Goal: Task Accomplishment & Management: Complete application form

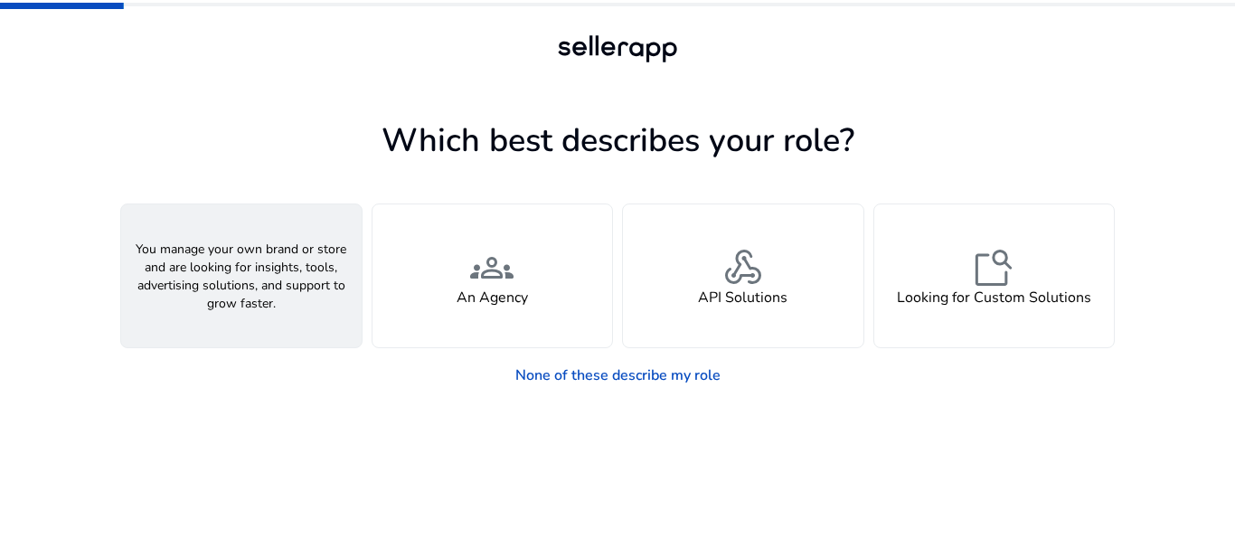
click at [262, 301] on h4 "A Seller" at bounding box center [241, 297] width 54 height 17
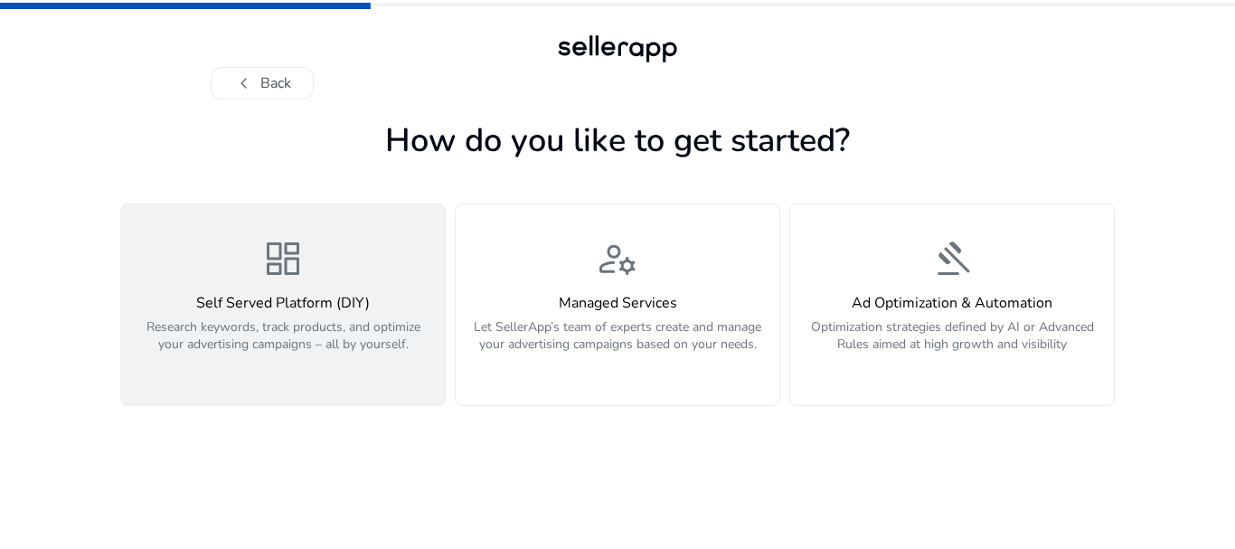
click at [263, 263] on span "dashboard" at bounding box center [282, 258] width 43 height 43
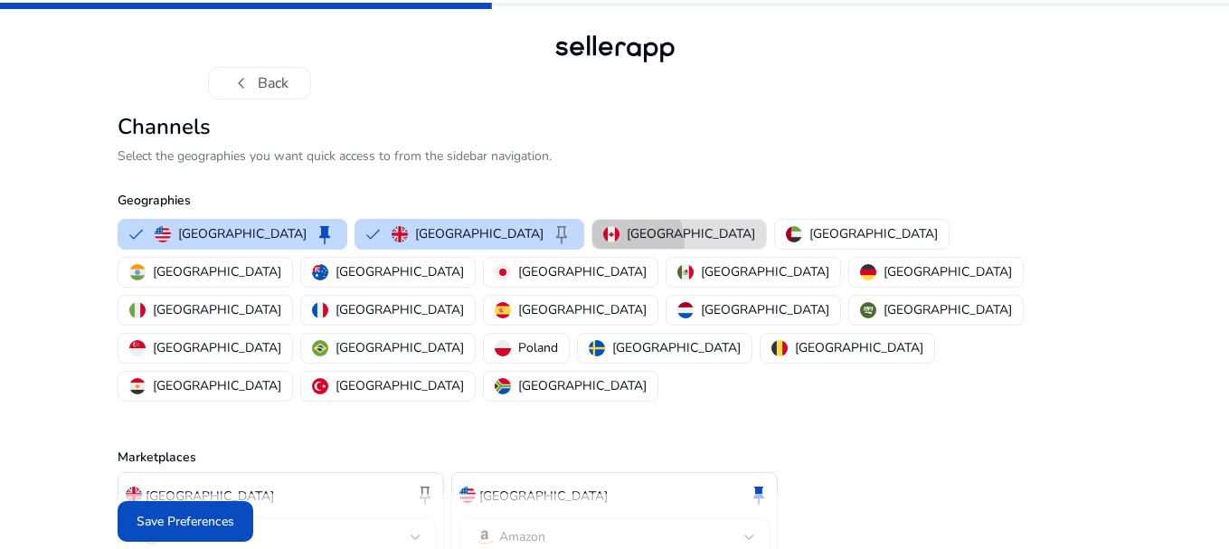
click at [603, 242] on div "[GEOGRAPHIC_DATA]" at bounding box center [679, 233] width 152 height 19
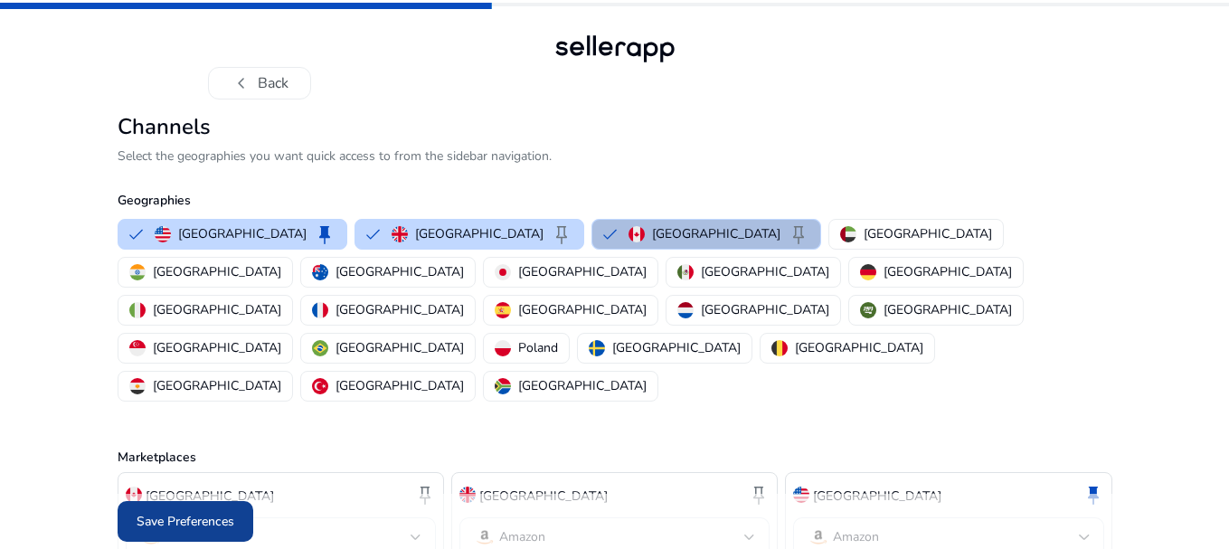
click at [174, 522] on span "Save Preferences" at bounding box center [186, 521] width 98 height 19
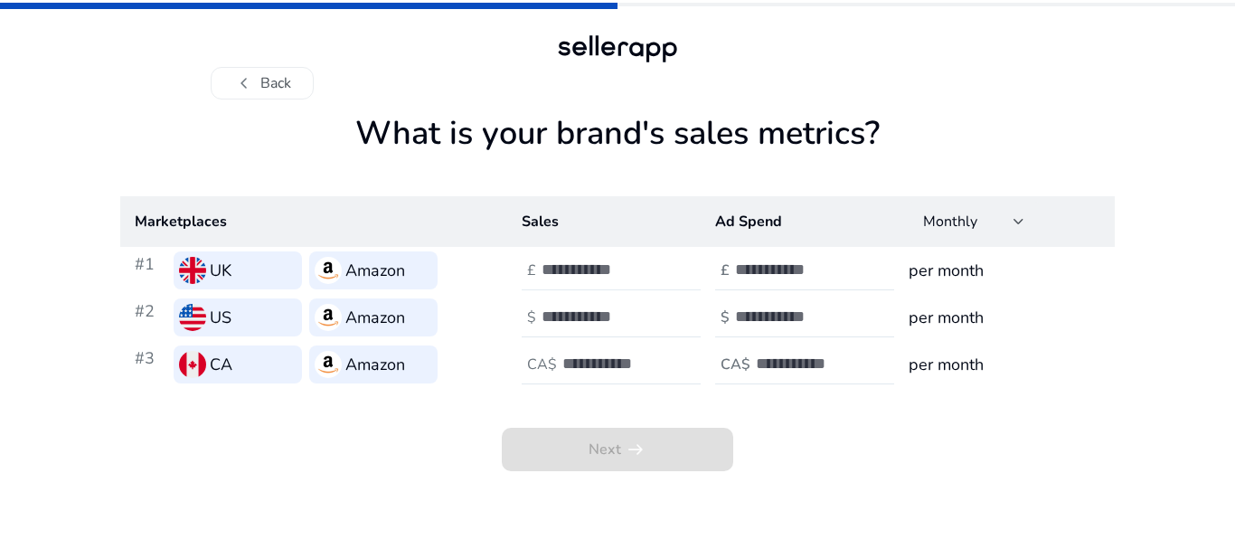
click at [556, 277] on input "number" at bounding box center [603, 269] width 122 height 20
click at [308, 146] on h1 "What is your brand's sales metrics?" at bounding box center [617, 155] width 995 height 82
click at [1058, 112] on div "What is your brand's sales metrics? Marketplaces Sales Ad Spend Monthly #1 UK A…" at bounding box center [617, 323] width 995 height 449
click at [1017, 221] on div at bounding box center [1019, 221] width 11 height 7
click at [1017, 221] on div at bounding box center [617, 274] width 1235 height 549
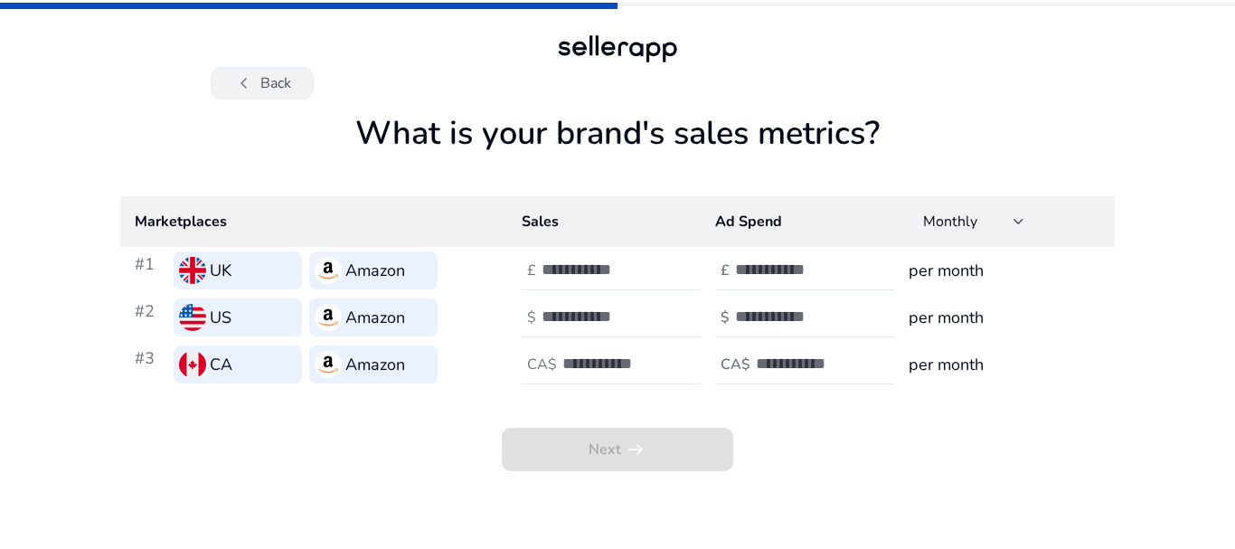
click at [268, 81] on button "chevron_left Back" at bounding box center [262, 83] width 103 height 33
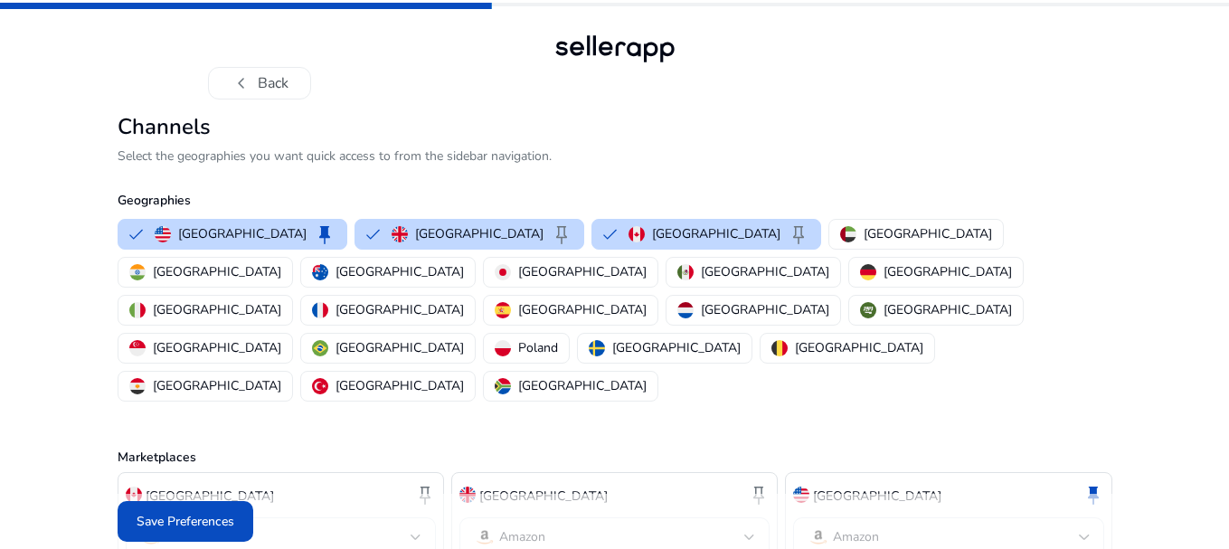
click at [268, 81] on button "chevron_left Back" at bounding box center [259, 83] width 103 height 33
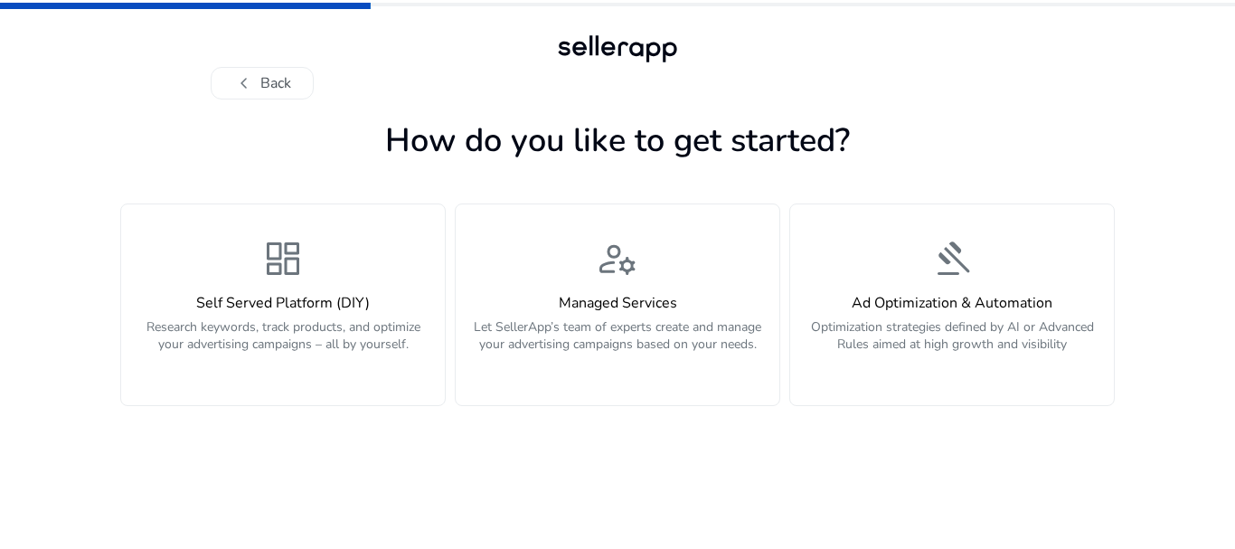
click at [268, 81] on button "chevron_left Back" at bounding box center [262, 83] width 103 height 33
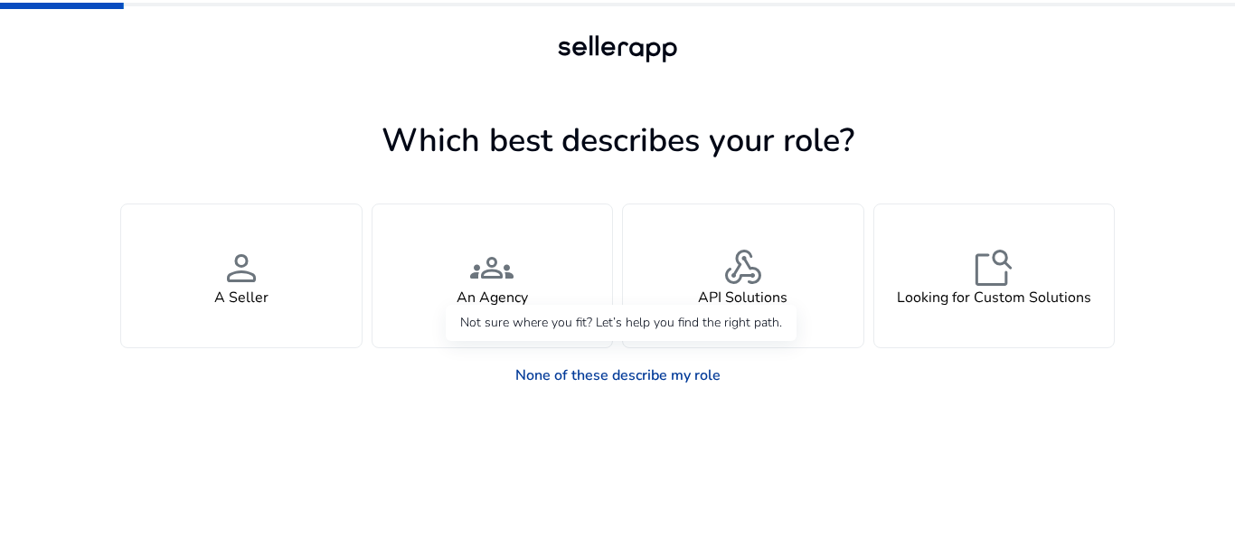
click at [567, 369] on link "None of these describe my role" at bounding box center [618, 375] width 234 height 36
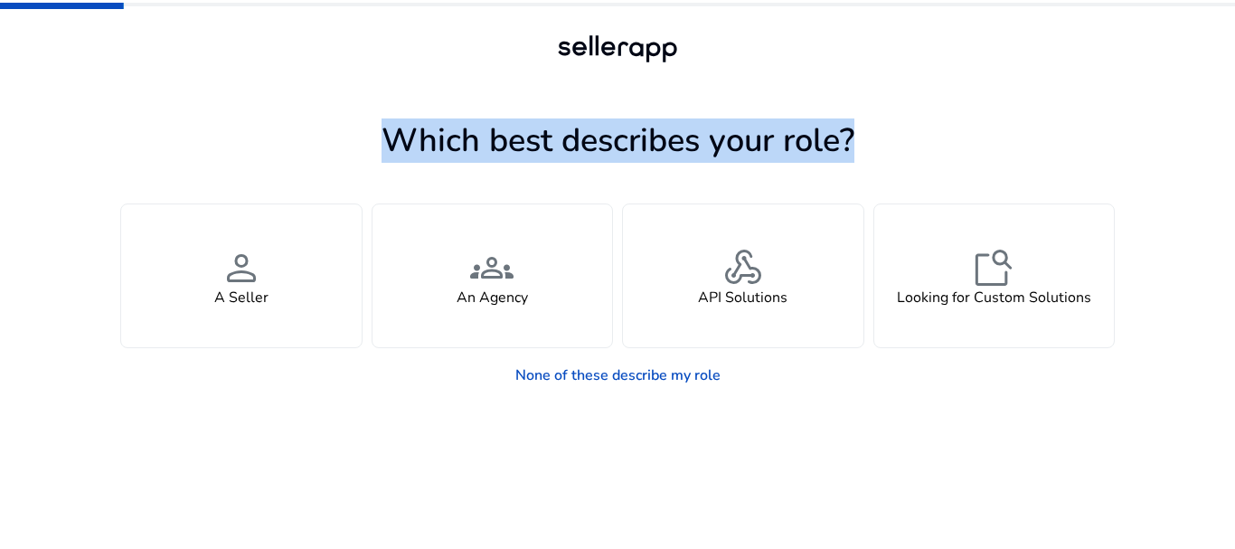
drag, startPoint x: 1234, startPoint y: 219, endPoint x: 1089, endPoint y: 103, distance: 186.0
click at [1089, 103] on div "Which best describes your role? You manage your own brand or store and are look…" at bounding box center [617, 274] width 1235 height 549
click at [1089, 103] on div "Which best describes your role? You manage your own brand or store and are look…" at bounding box center [617, 323] width 995 height 449
